Goal: Information Seeking & Learning: Understand process/instructions

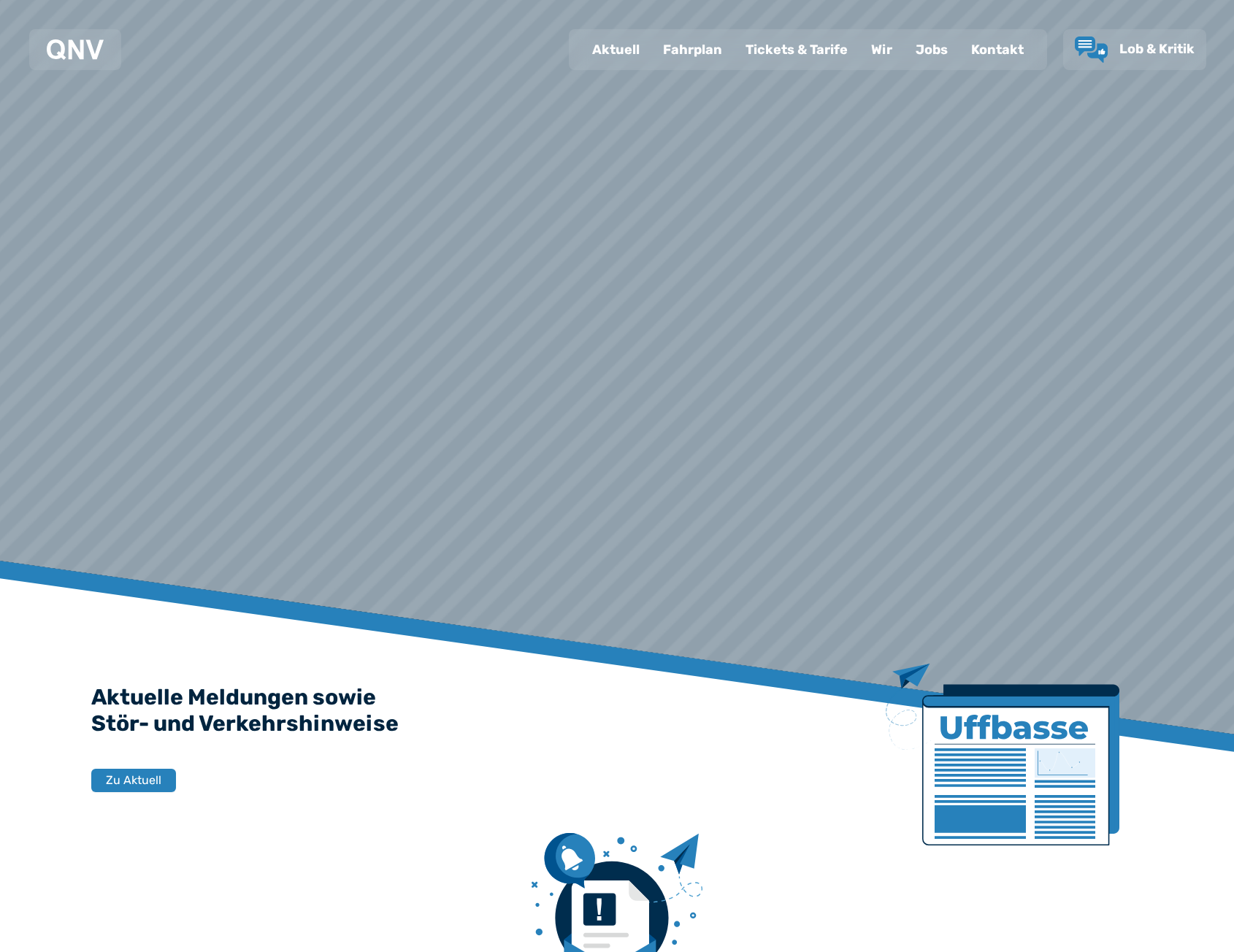
click at [746, 50] on div "Tickets & Tarife" at bounding box center [796, 50] width 126 height 38
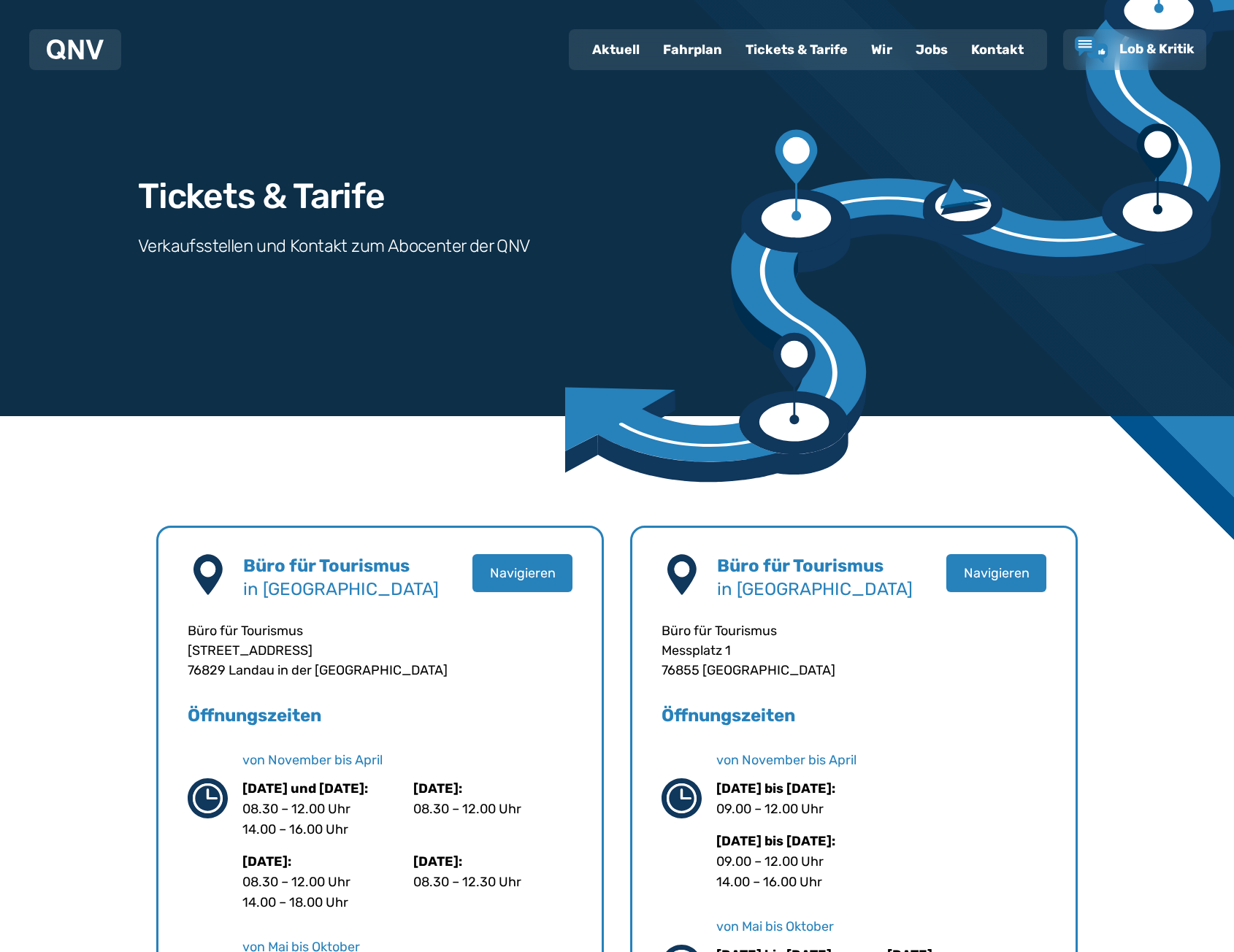
click at [702, 56] on div "Fahrplan" at bounding box center [692, 50] width 83 height 38
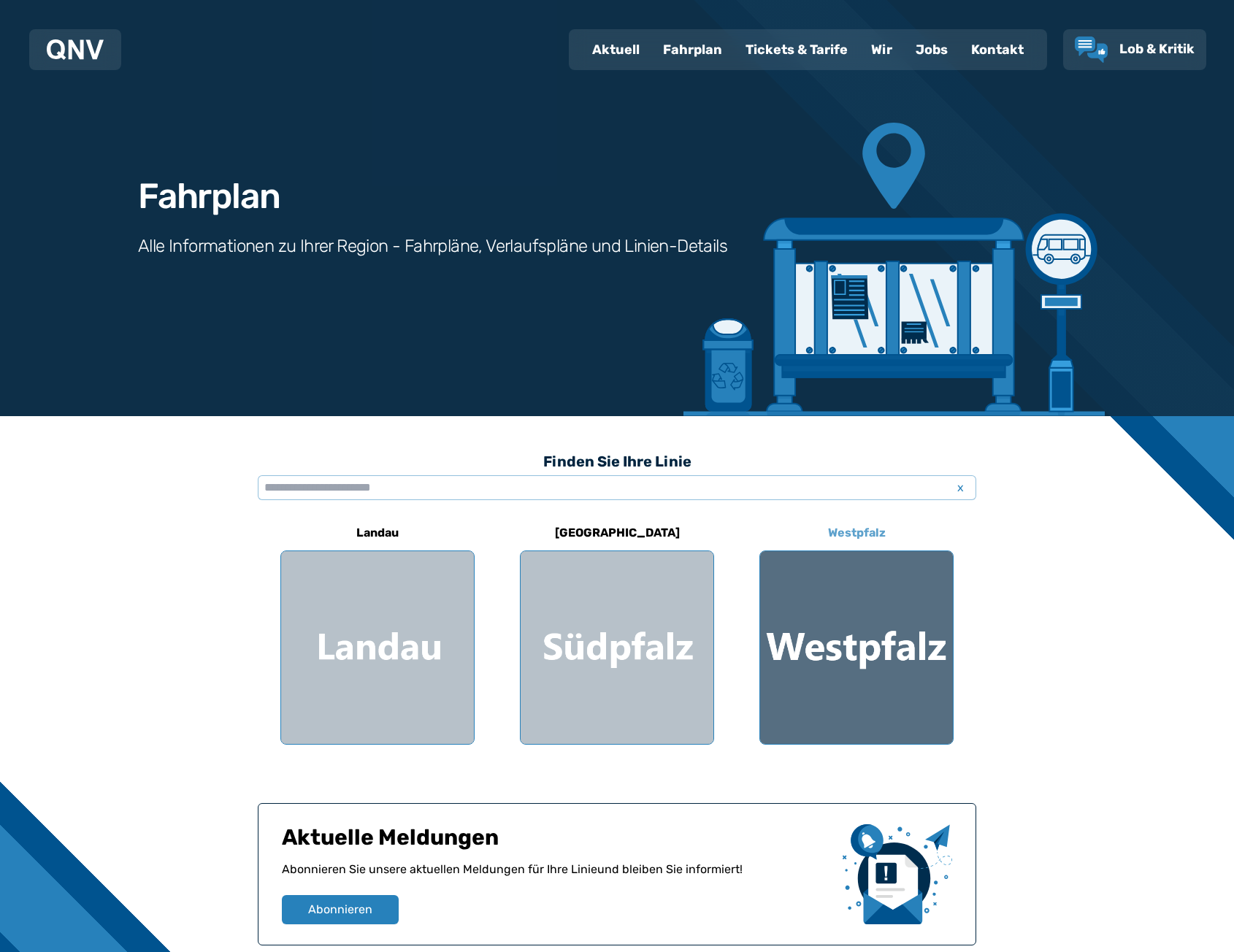
click at [797, 619] on div at bounding box center [856, 647] width 193 height 193
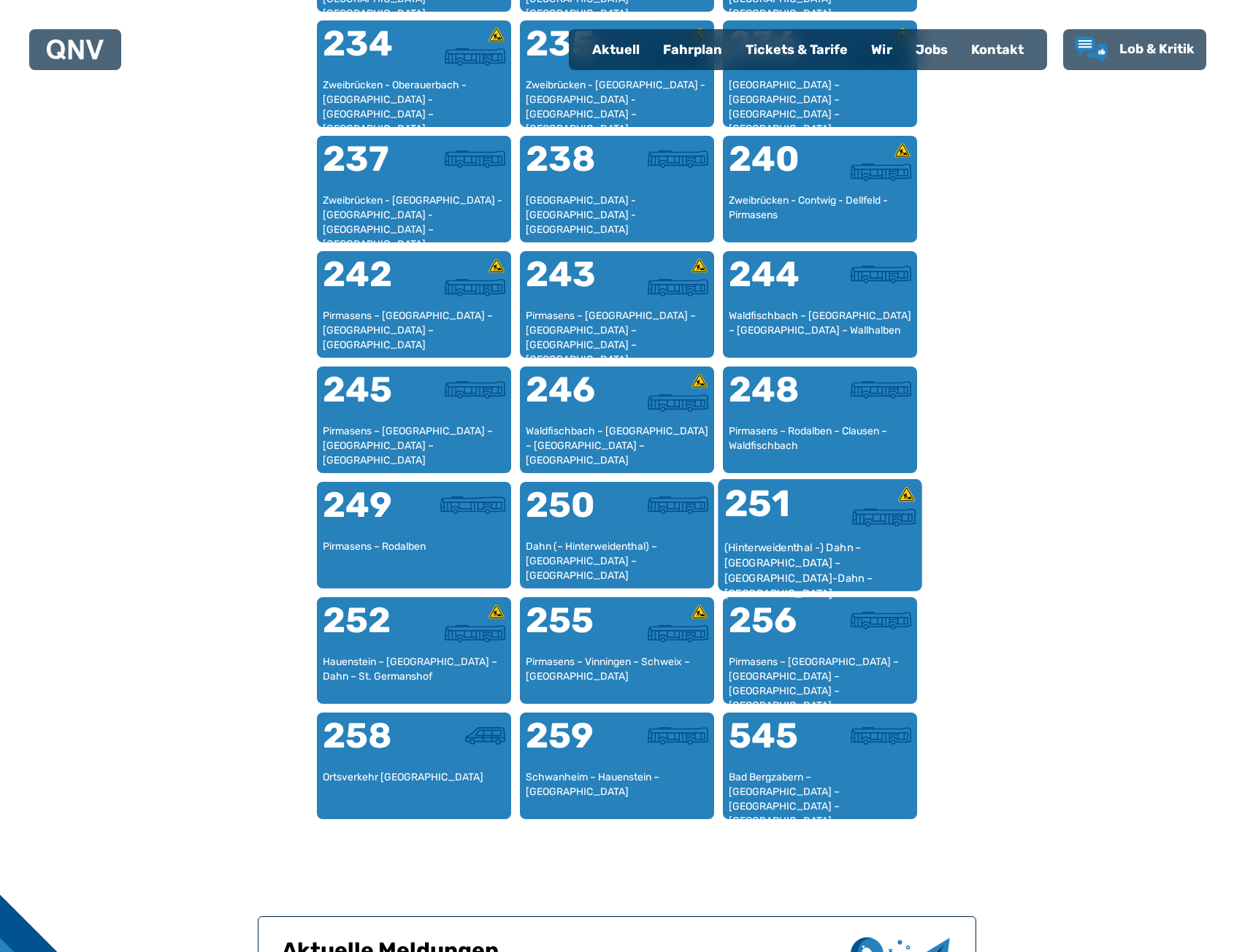
click at [781, 548] on div "(Hinterweidenthal -) Dahn – [GEOGRAPHIC_DATA] – [GEOGRAPHIC_DATA]-Dahn – [GEOGR…" at bounding box center [820, 562] width 192 height 45
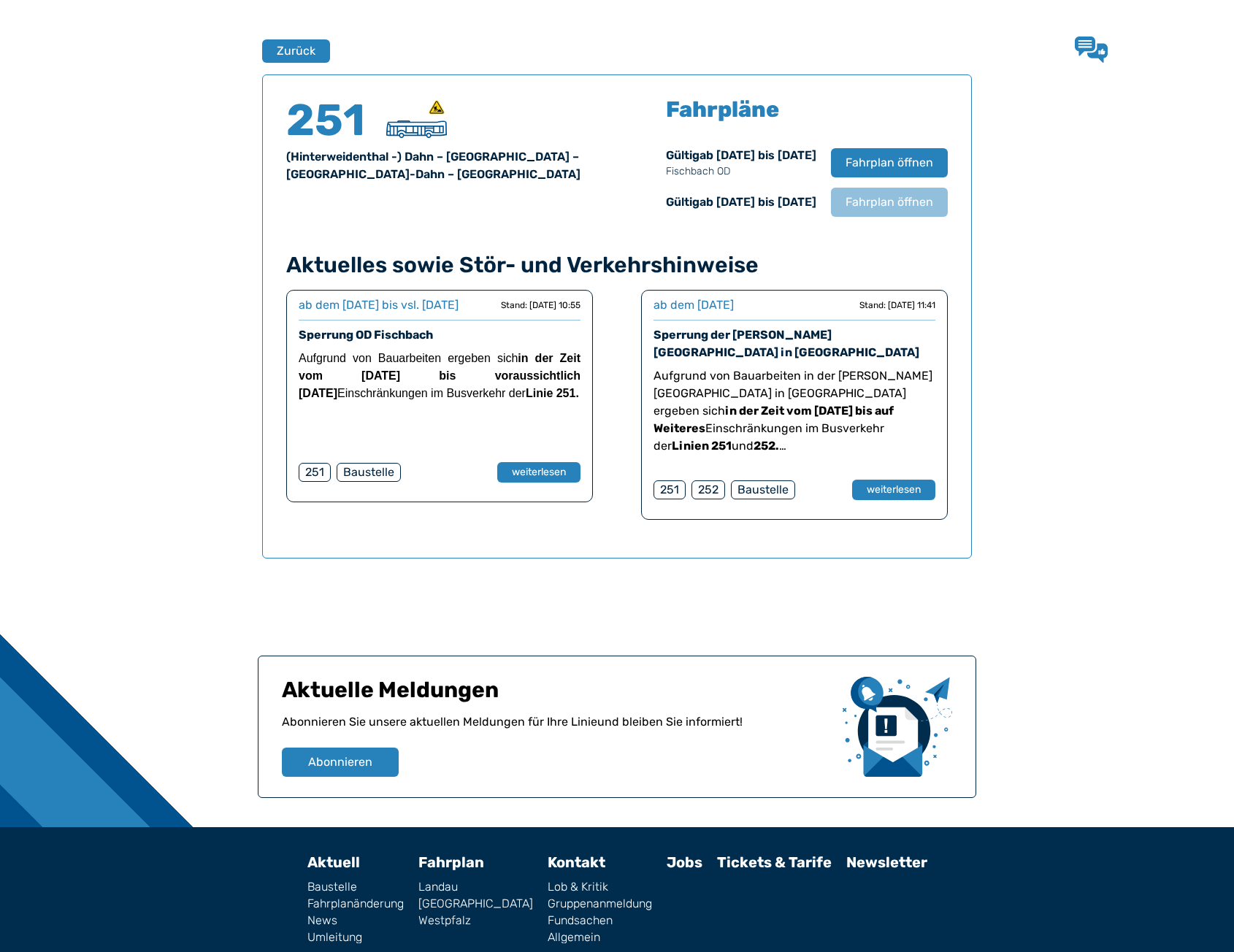
scroll to position [962, 0]
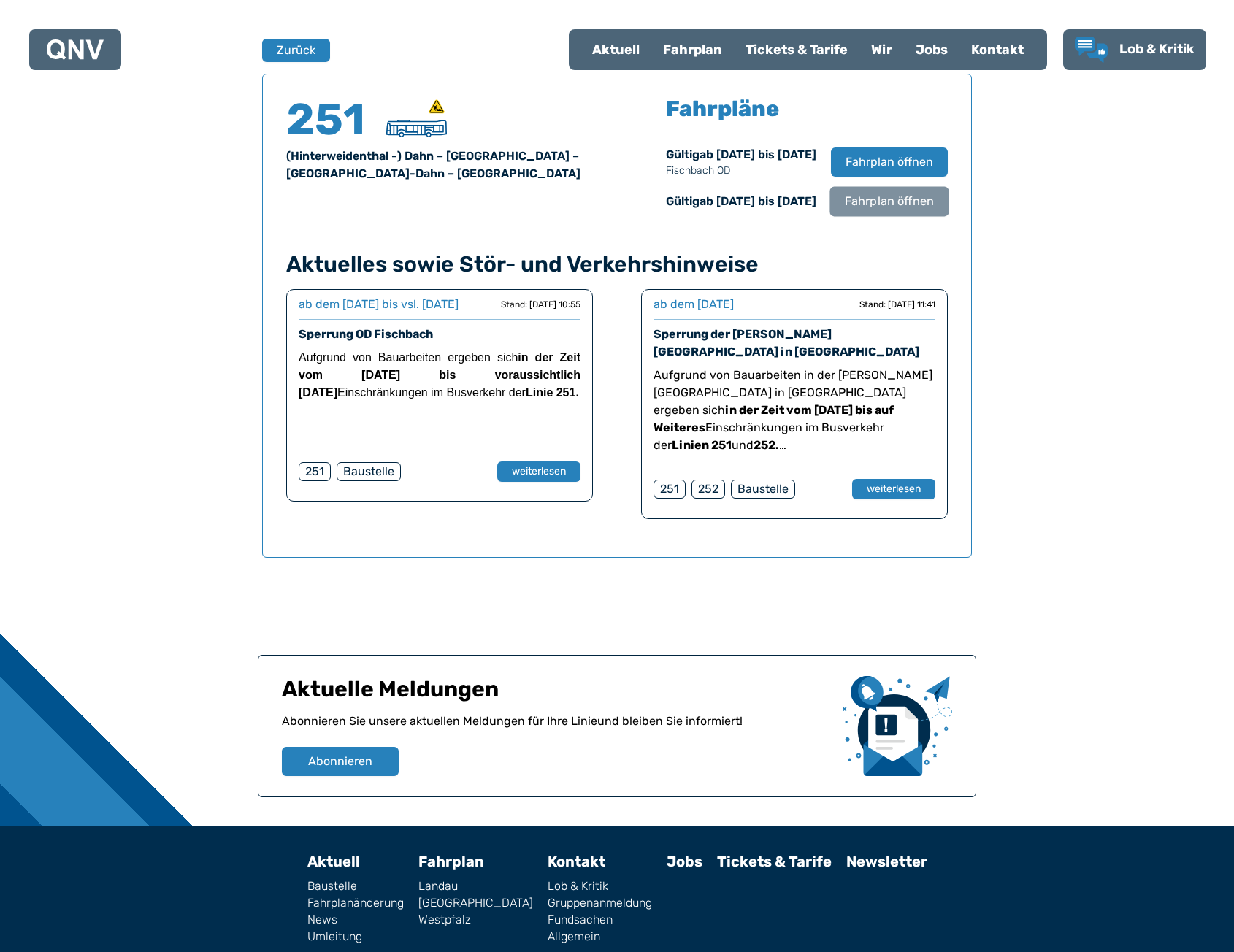
click at [877, 204] on span "Fahrplan öffnen" at bounding box center [888, 202] width 89 height 18
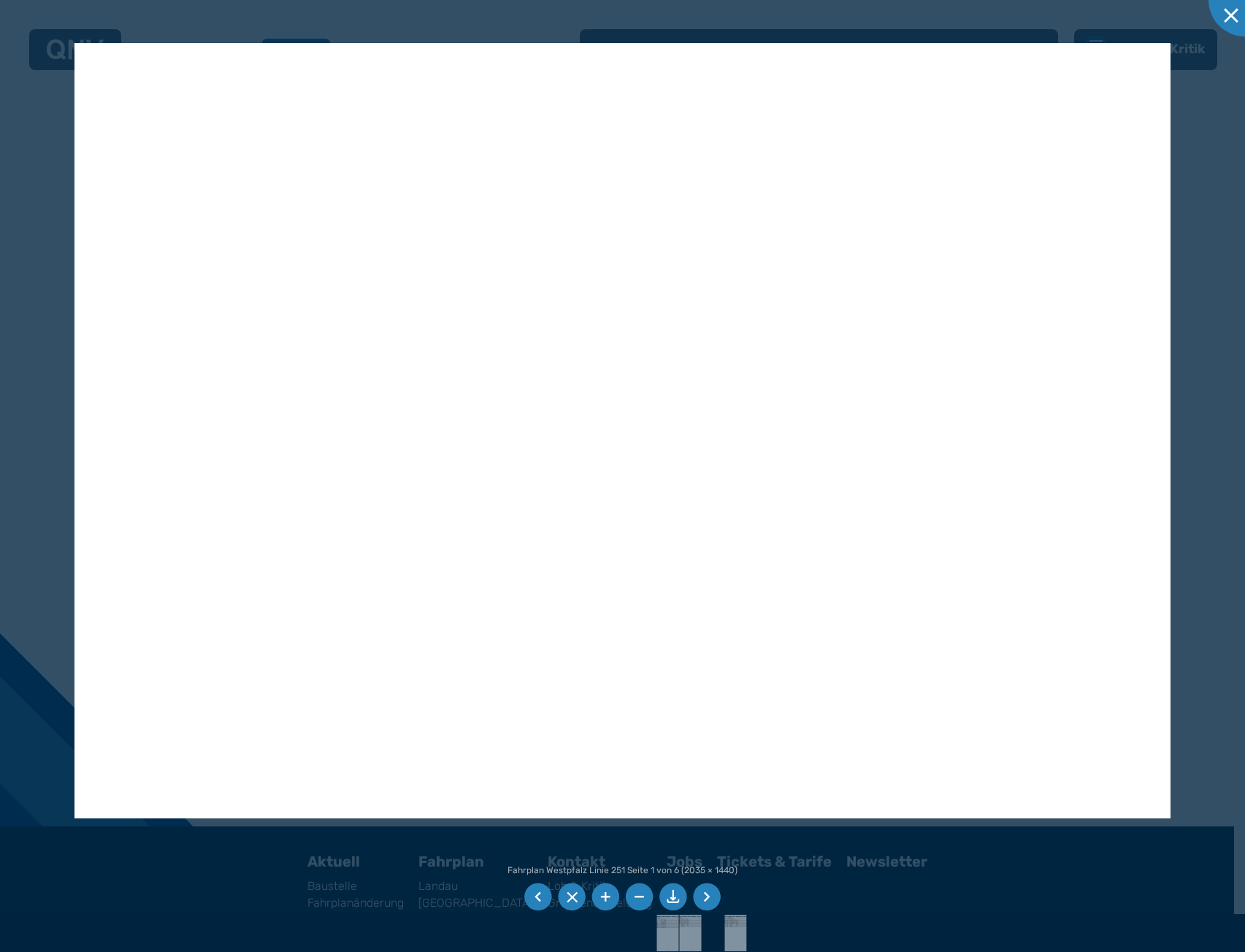
click at [68, 394] on div at bounding box center [622, 476] width 1245 height 952
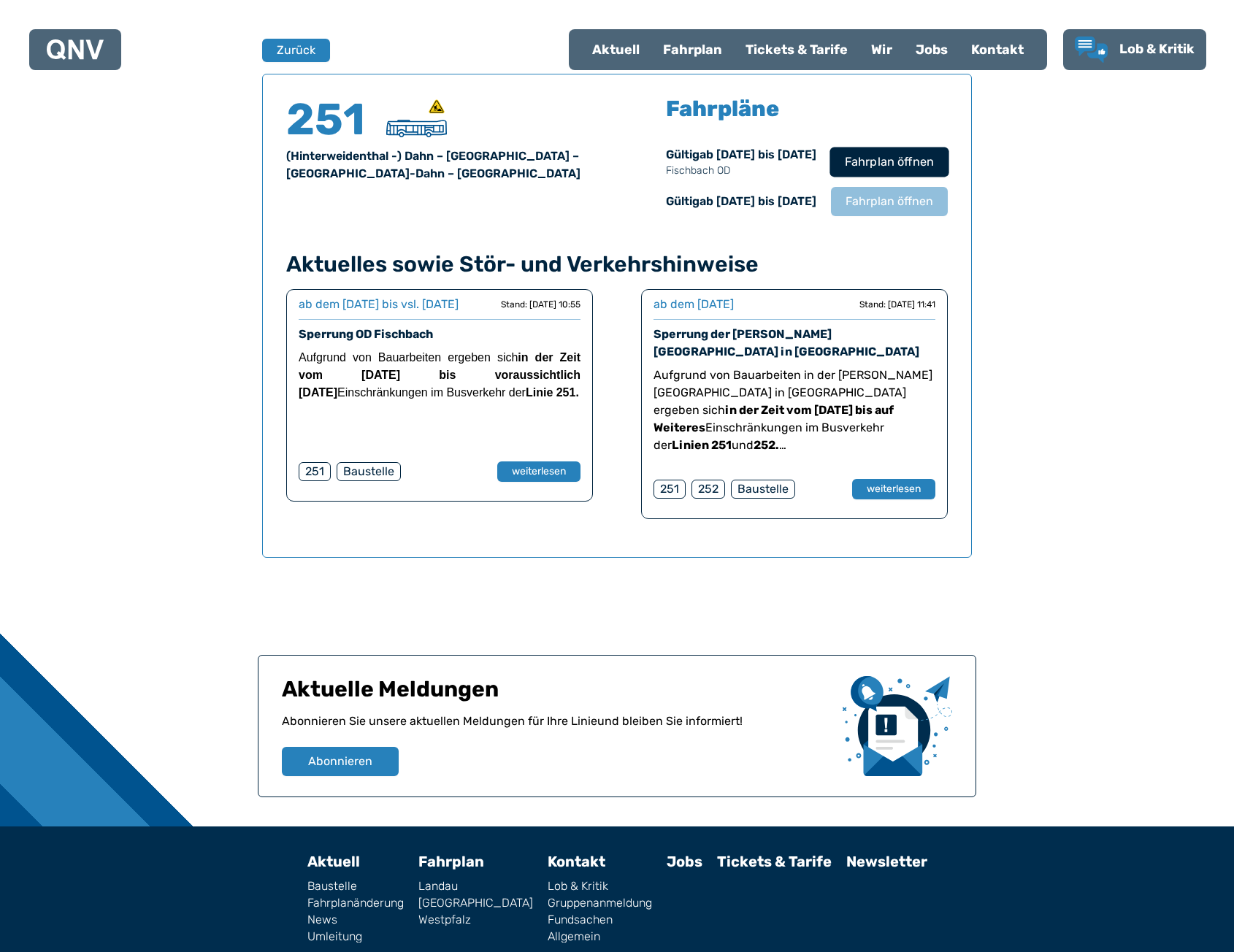
click at [897, 163] on span "Fahrplan öffnen" at bounding box center [888, 162] width 89 height 18
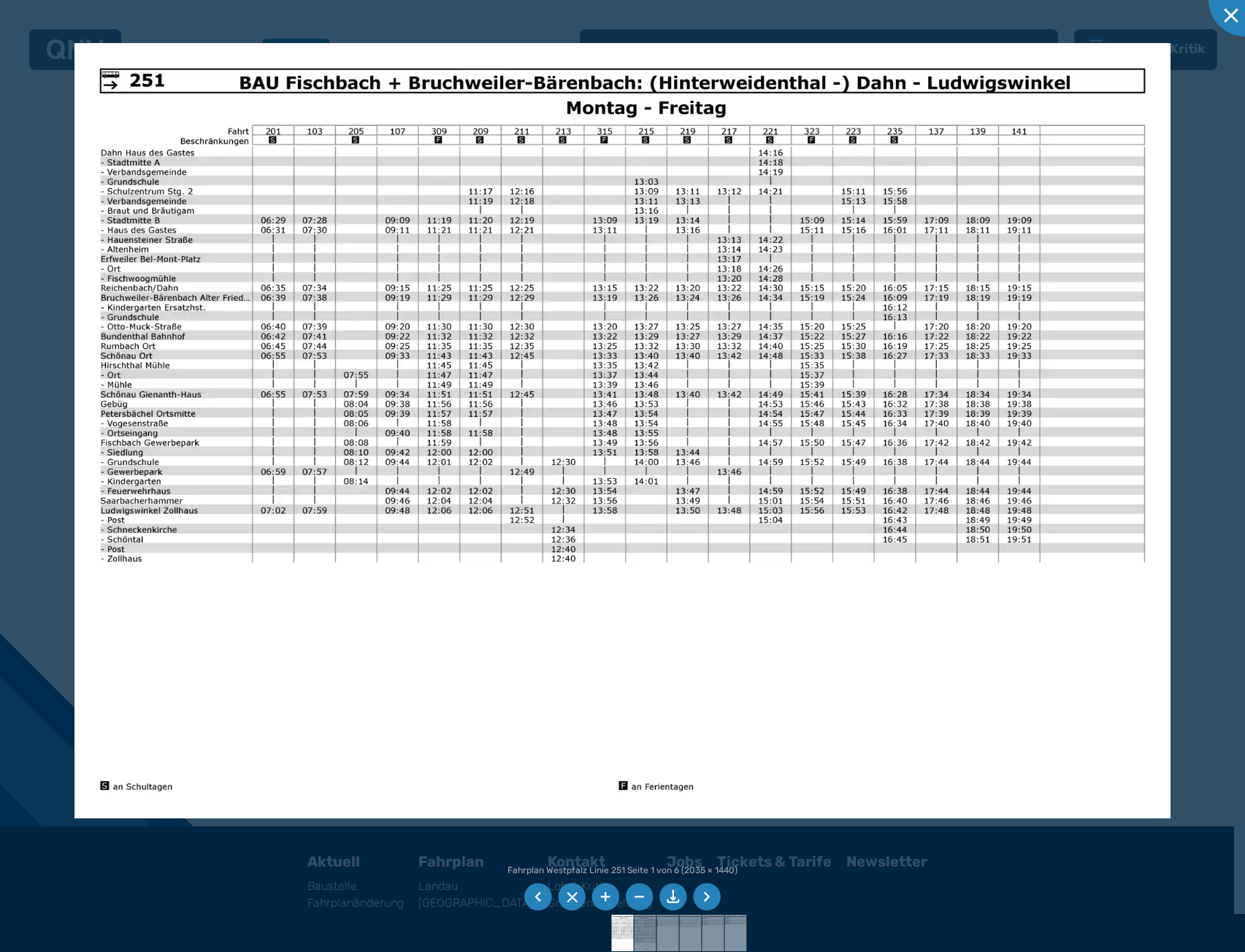
click at [284, 10] on div at bounding box center [622, 476] width 1245 height 952
